Goal: Task Accomplishment & Management: Manage account settings

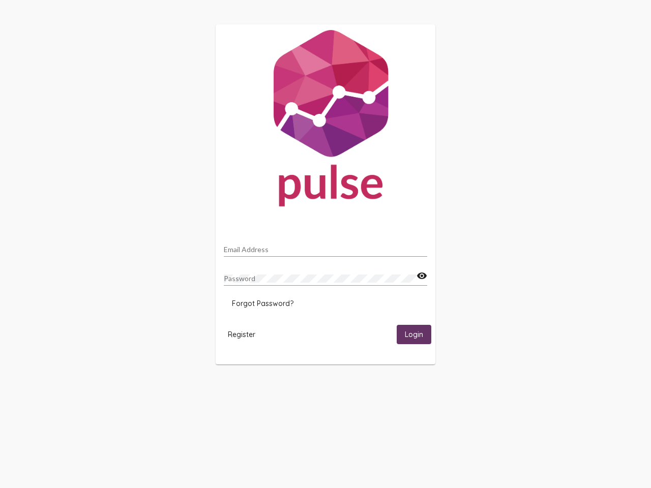
click at [326, 247] on input "Email Address" at bounding box center [325, 250] width 203 height 8
click at [422, 276] on mat-icon "visibility" at bounding box center [422, 276] width 11 height 12
click at [262, 304] on span "Forgot Password?" at bounding box center [263, 303] width 62 height 9
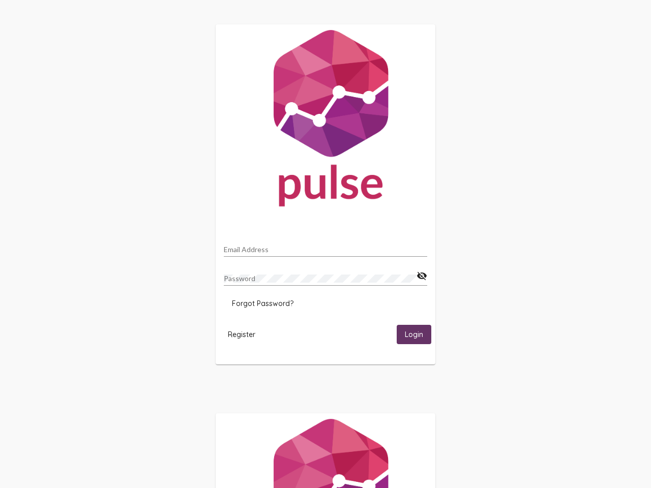
click at [242, 334] on span "Register" at bounding box center [241, 334] width 27 height 9
click at [414, 334] on span "Login" at bounding box center [414, 335] width 18 height 9
